Goal: Navigation & Orientation: Find specific page/section

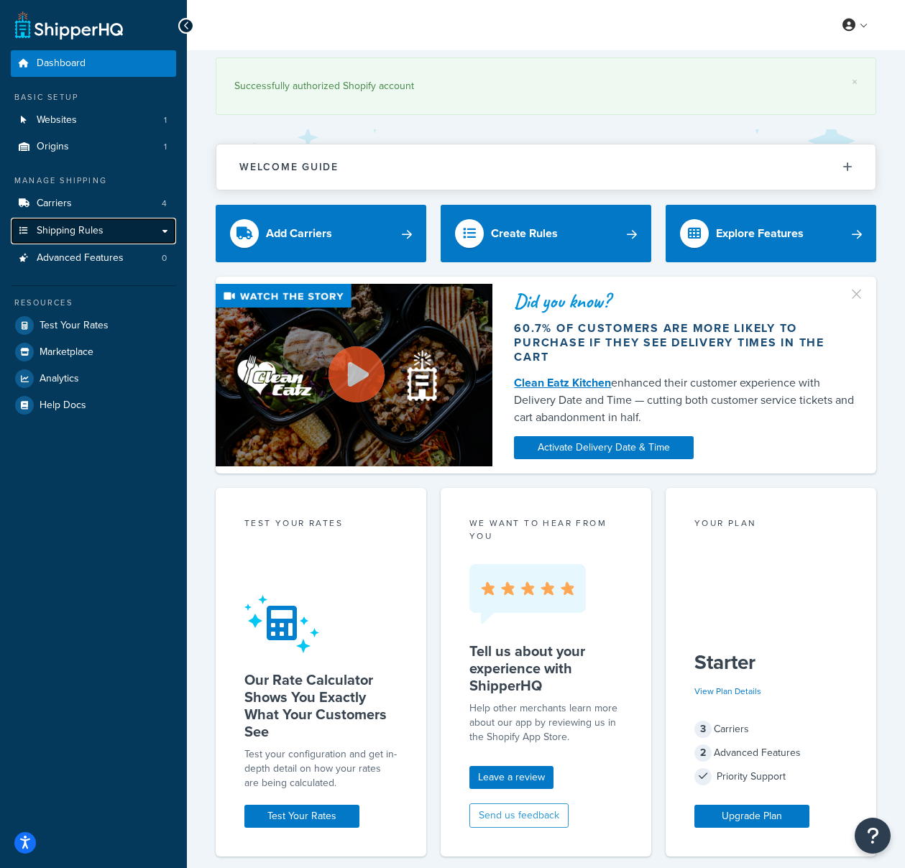
click at [68, 229] on span "Shipping Rules" at bounding box center [70, 231] width 67 height 12
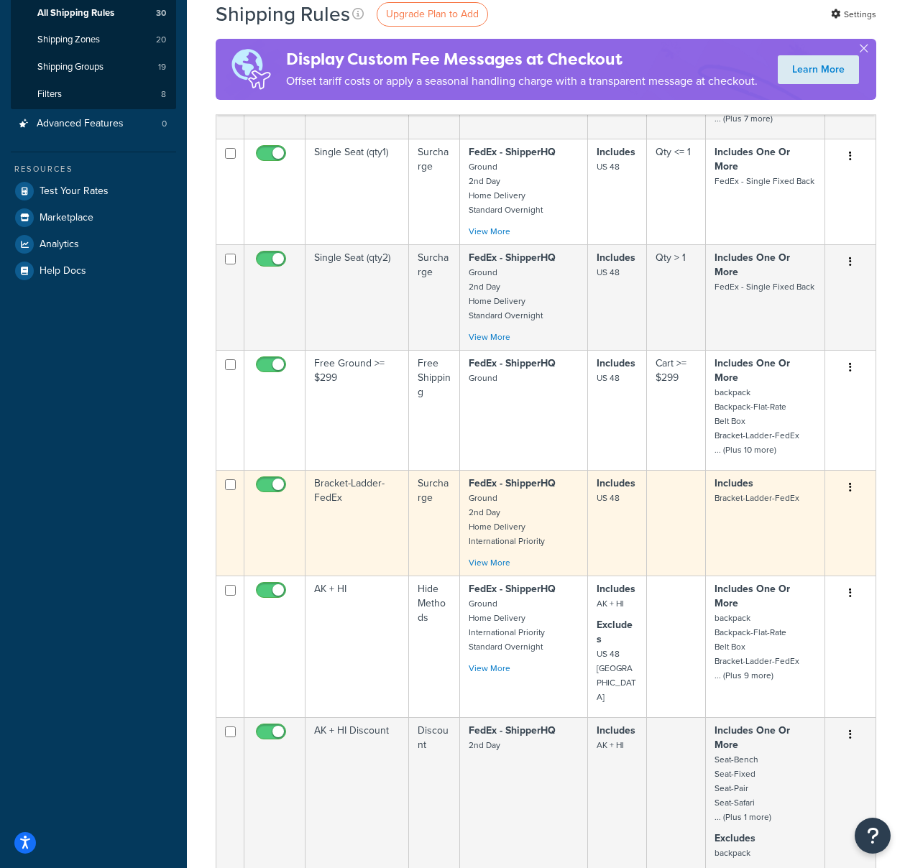
scroll to position [548, 0]
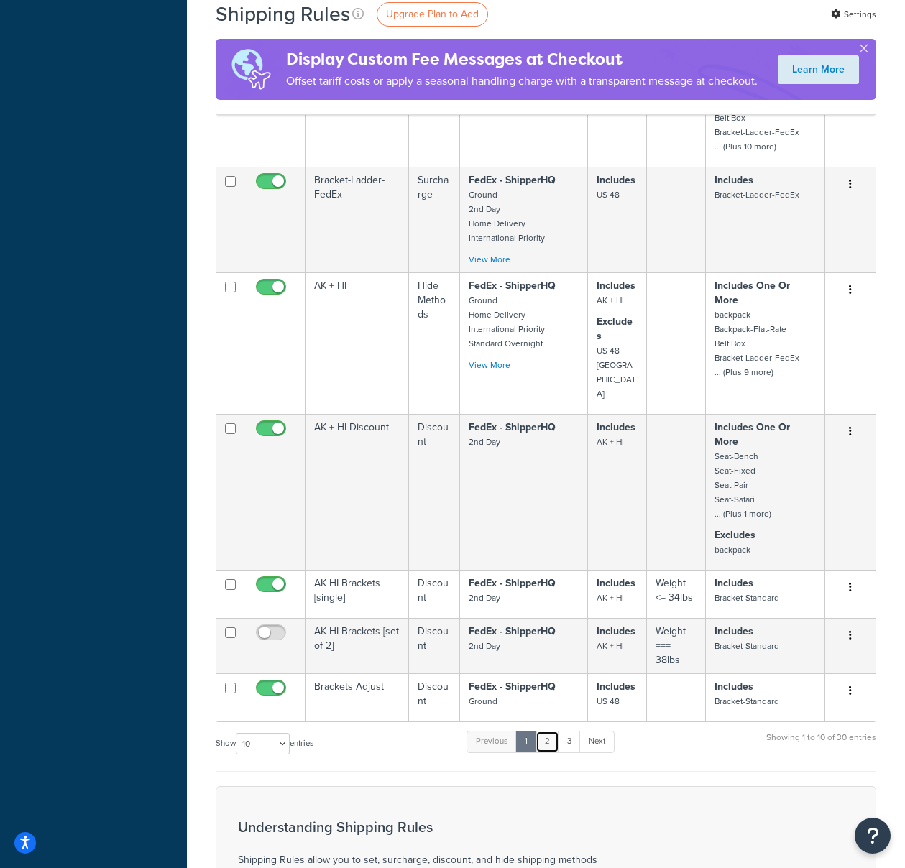
click at [553, 731] on link "2" at bounding box center [547, 742] width 24 height 22
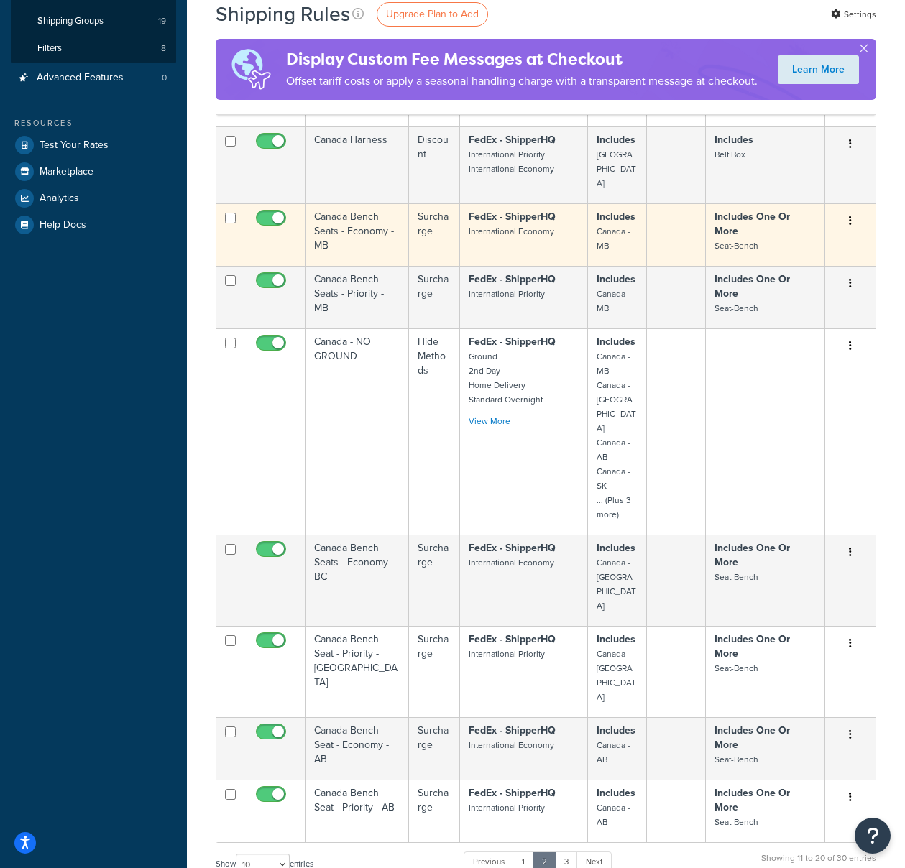
scroll to position [293, 0]
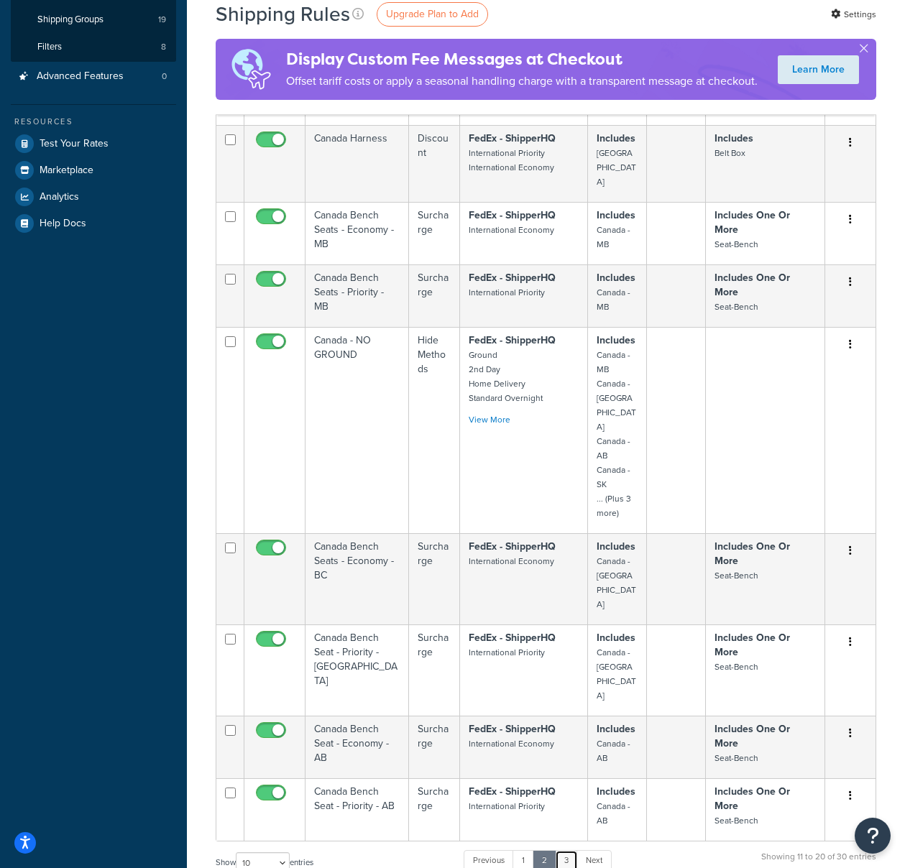
click at [566, 850] on link "3" at bounding box center [566, 861] width 23 height 22
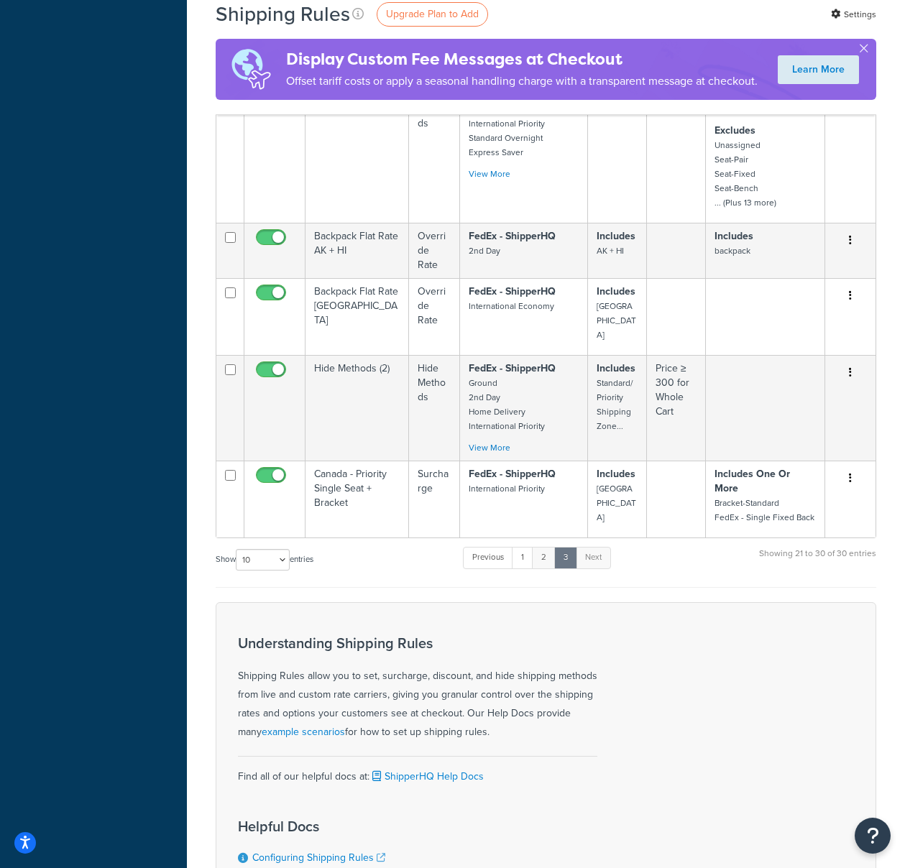
scroll to position [563, 0]
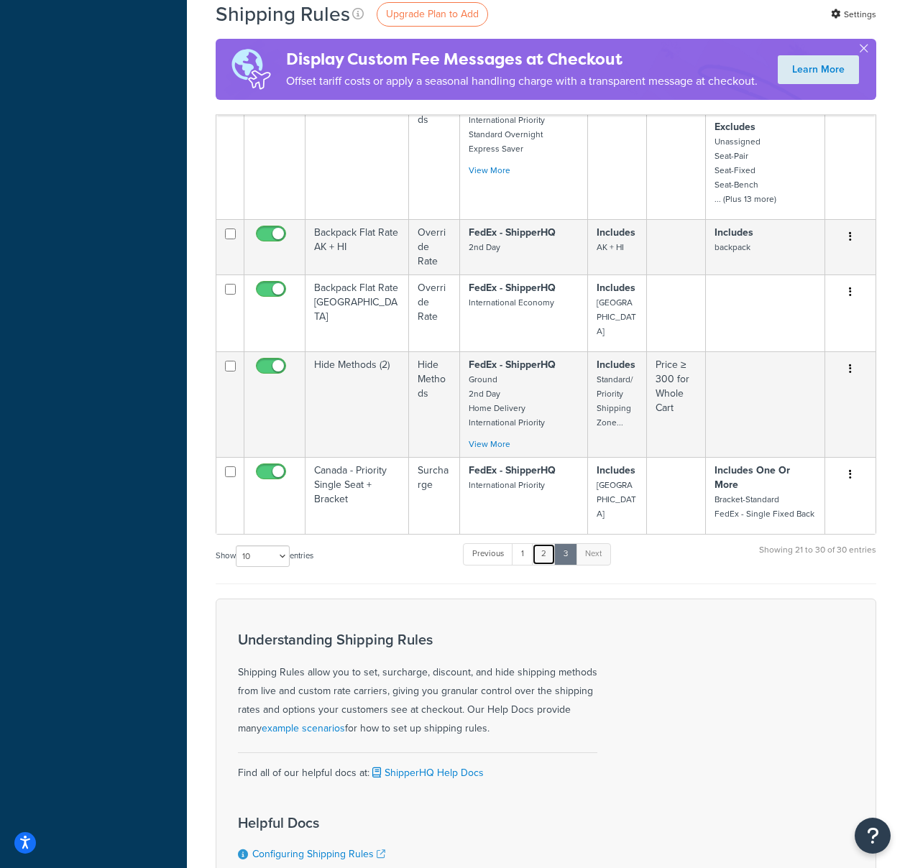
click at [547, 543] on link "2" at bounding box center [544, 554] width 24 height 22
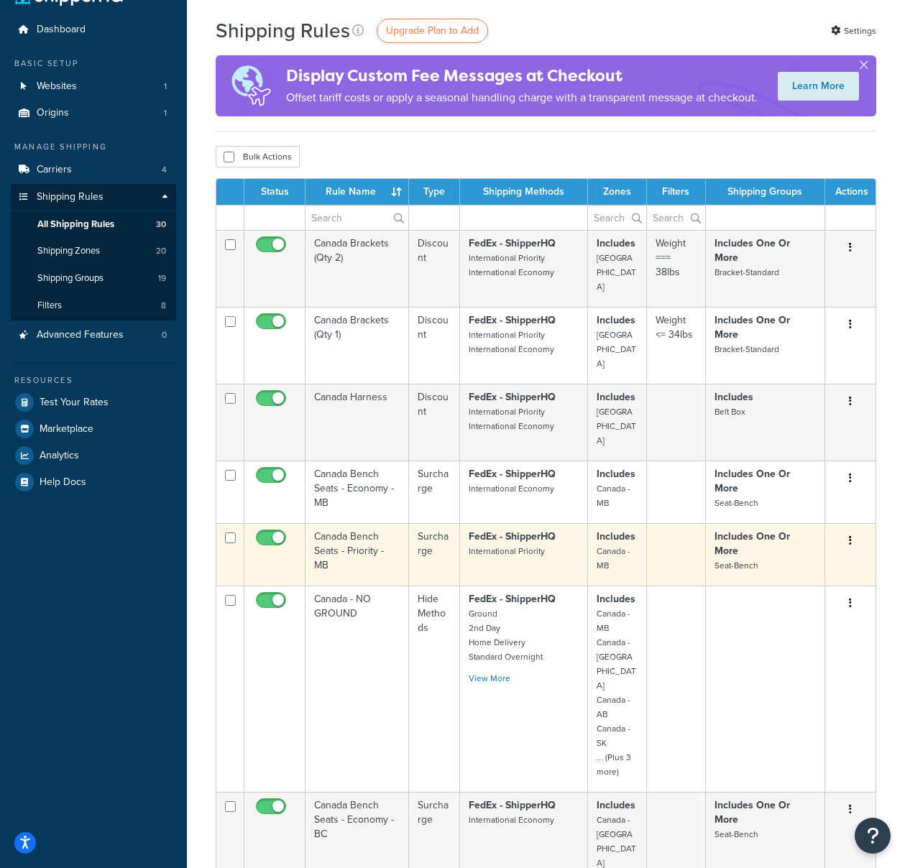
scroll to position [0, 0]
